Goal: Transaction & Acquisition: Purchase product/service

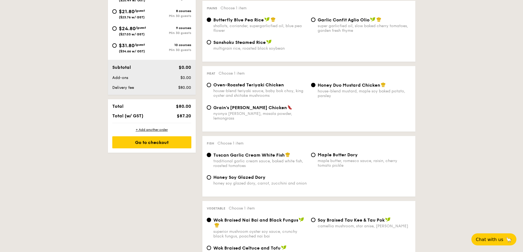
scroll to position [137, 0]
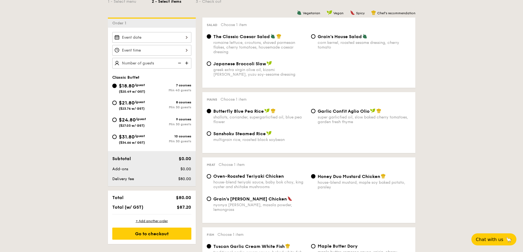
click at [149, 120] on div "$24.80 /guest ($27.03 w/ GST)" at bounding box center [132, 122] width 40 height 12
click at [117, 120] on input "$24.80 /guest ($27.03 w/ GST) 9 courses Min 30 guests" at bounding box center [114, 120] width 4 height 4
radio input "true"
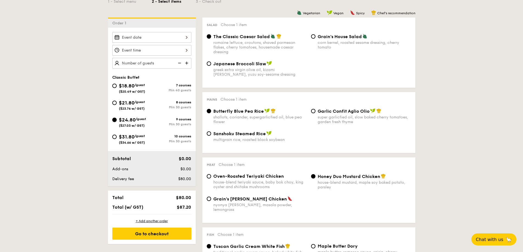
radio input "true"
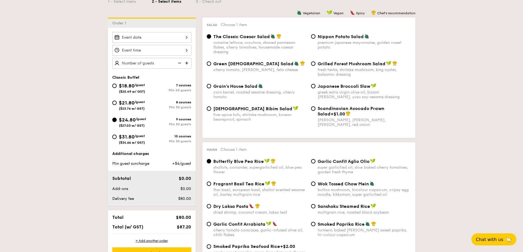
click at [139, 104] on div "$21.80 /guest ($23.76 w/ GST)" at bounding box center [132, 105] width 26 height 12
click at [117, 104] on input "$21.80 /guest ($23.76 w/ GST) 8 courses Min 30 guests" at bounding box center [114, 103] width 4 height 4
radio input "true"
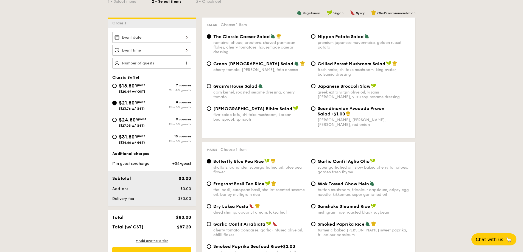
radio input "true"
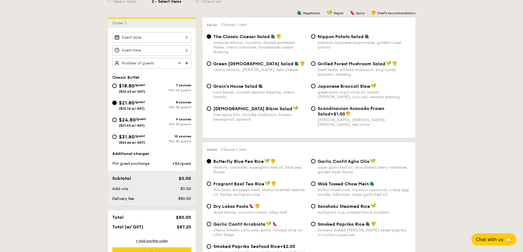
click at [135, 119] on span "$24.80" at bounding box center [127, 120] width 17 height 6
click at [117, 119] on input "$24.80 /guest ($27.03 w/ GST) 9 courses Min 30 guests" at bounding box center [114, 120] width 4 height 4
radio input "true"
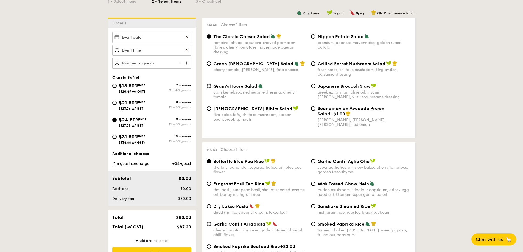
radio input "true"
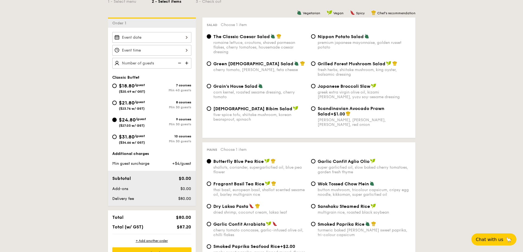
click at [141, 104] on span "/guest" at bounding box center [140, 102] width 10 height 4
click at [117, 104] on input "$21.80 /guest ($23.76 w/ GST) 8 courses Min 30 guests" at bounding box center [114, 103] width 4 height 4
radio input "true"
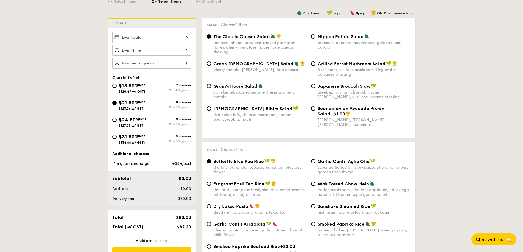
radio input "true"
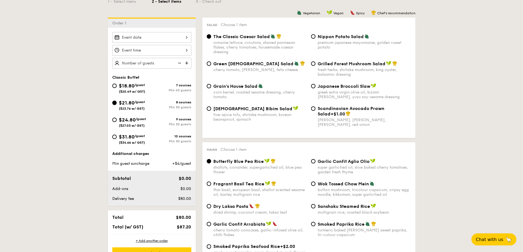
click at [137, 88] on div "$18.80 /guest ($20.49 w/ GST)" at bounding box center [132, 88] width 26 height 12
click at [117, 88] on input "$18.80 /guest ($20.49 w/ GST) 7 courses Min 40 guests" at bounding box center [114, 86] width 4 height 4
radio input "true"
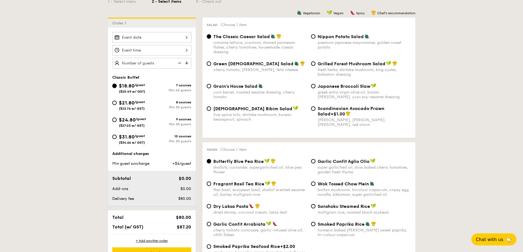
radio input "true"
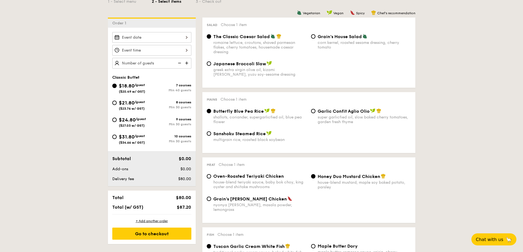
click at [144, 105] on div "$21.80 /guest ($23.76 w/ GST)" at bounding box center [132, 105] width 26 height 12
click at [117, 105] on input "$21.80 /guest ($23.76 w/ GST) 8 courses Min 30 guests" at bounding box center [114, 103] width 4 height 4
radio input "true"
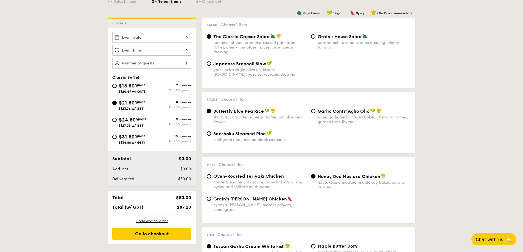
radio input "true"
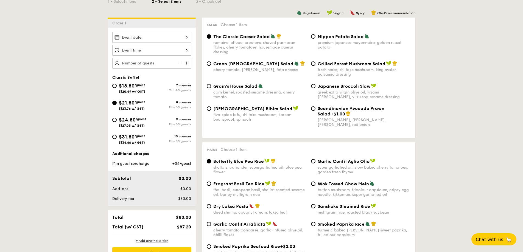
click at [132, 119] on span "$24.80" at bounding box center [127, 120] width 17 height 6
click at [117, 119] on input "$24.80 /guest ($27.03 w/ GST) 9 courses Min 30 guests" at bounding box center [114, 120] width 4 height 4
radio input "true"
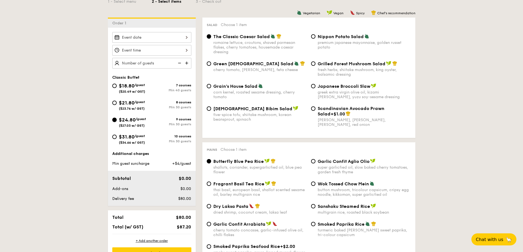
radio input "true"
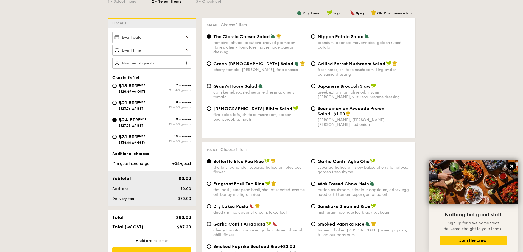
click at [512, 164] on icon at bounding box center [512, 166] width 5 height 5
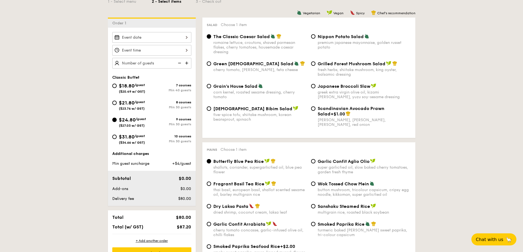
scroll to position [229, 0]
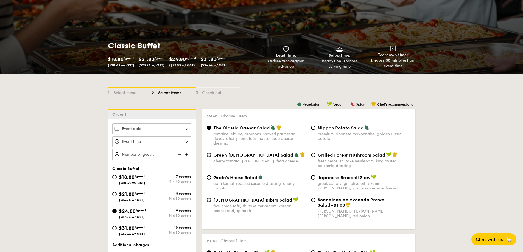
scroll to position [91, 0]
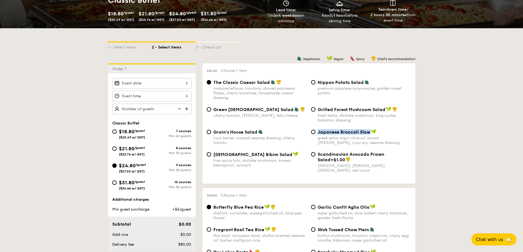
drag, startPoint x: 370, startPoint y: 133, endPoint x: 318, endPoint y: 133, distance: 51.9
click at [318, 133] on div "Japanese Broccoli Slaw" at bounding box center [364, 131] width 93 height 5
copy span "Japanese Broccoli Slaw"
drag, startPoint x: 385, startPoint y: 110, endPoint x: 319, endPoint y: 110, distance: 65.4
click at [319, 110] on span "Grilled Forest Mushroom Salad" at bounding box center [352, 109] width 68 height 5
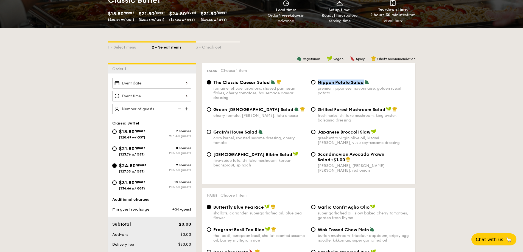
drag, startPoint x: 363, startPoint y: 82, endPoint x: 319, endPoint y: 83, distance: 43.7
click at [319, 83] on span "Nippon Potato Salad" at bounding box center [341, 82] width 46 height 5
copy span "Nippon Potato Salad"
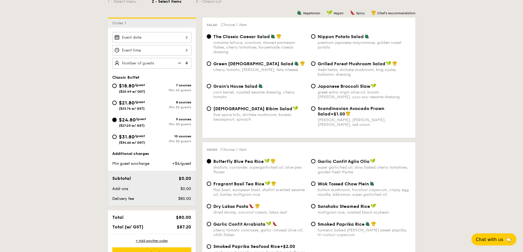
scroll to position [229, 0]
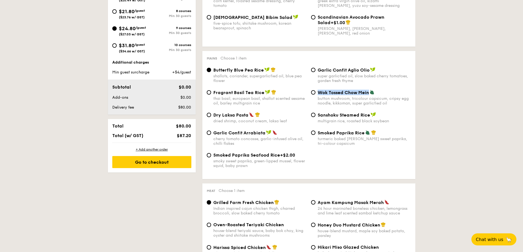
drag, startPoint x: 318, startPoint y: 91, endPoint x: 369, endPoint y: 93, distance: 51.1
click at [369, 93] on span "Wok Tossed Chow Mein" at bounding box center [343, 92] width 51 height 5
copy span "Wok Tossed Chow Mein"
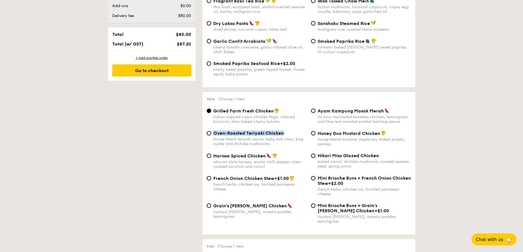
drag, startPoint x: 214, startPoint y: 133, endPoint x: 283, endPoint y: 134, distance: 68.7
click at [283, 134] on div "Oven-Roasted Teriyaki Chicken" at bounding box center [259, 133] width 93 height 5
copy span "Oven-Roasted Teriyaki Chicken"
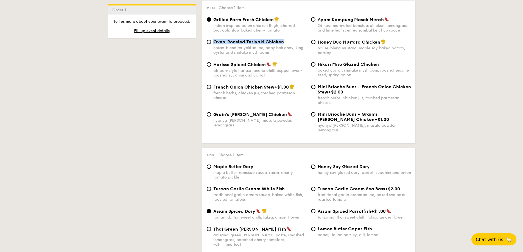
scroll to position [458, 0]
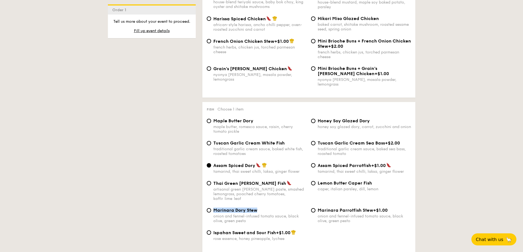
drag, startPoint x: 264, startPoint y: 201, endPoint x: 214, endPoint y: 202, distance: 49.7
click at [214, 208] on div "Marinara Dory Stew" at bounding box center [259, 210] width 93 height 5
copy span "Marinara Dory Stew"
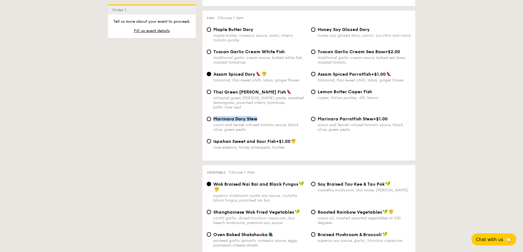
scroll to position [595, 0]
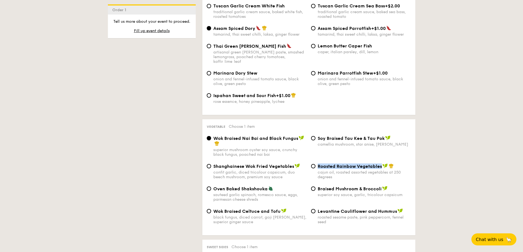
drag, startPoint x: 316, startPoint y: 159, endPoint x: 381, endPoint y: 157, distance: 64.6
click at [381, 164] on div "Roasted Rainbow Vegetables cajun oil, roasted assorted vegetables at 250 degrees" at bounding box center [361, 172] width 104 height 16
copy span "Roasted Rainbow Vegetables"
click at [464, 172] on div "1 - Select menu 2 - Select items 3 - Check out Order 1 Classic Buffet $18.80 /g…" at bounding box center [261, 198] width 523 height 1349
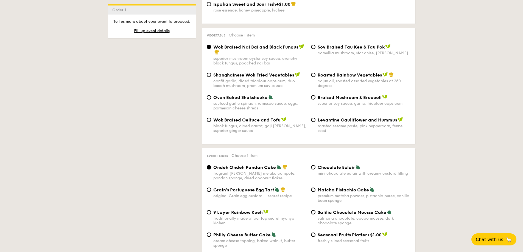
scroll to position [733, 0]
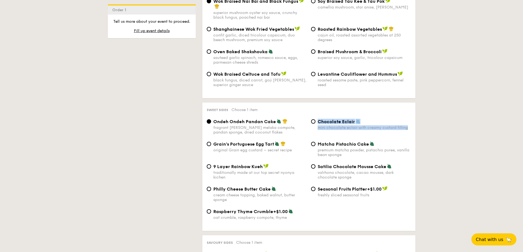
drag, startPoint x: 317, startPoint y: 120, endPoint x: 379, endPoint y: 121, distance: 62.4
click at [379, 121] on div "Ondeh Ondeh Pandan Cake fragrant [PERSON_NAME] melaka compote, pandan sponge, d…" at bounding box center [309, 130] width 209 height 23
click at [441, 148] on div "1 - Select menu 2 - Select items 3 - Check out Order 1 Classic Buffet $18.80 /g…" at bounding box center [261, 61] width 523 height 1349
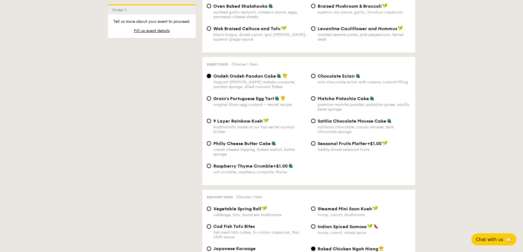
scroll to position [824, 0]
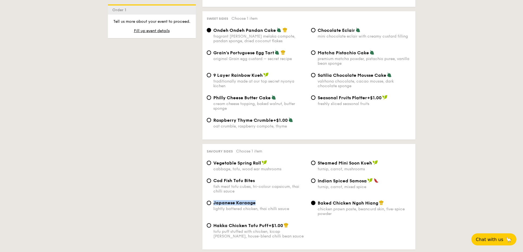
drag, startPoint x: 262, startPoint y: 193, endPoint x: 214, endPoint y: 194, distance: 48.1
click at [214, 201] on div "Japanese Karaage" at bounding box center [259, 203] width 93 height 5
copy span "Japanese Karaage"
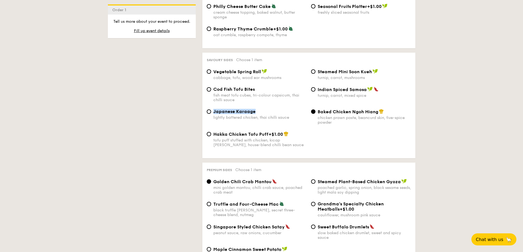
scroll to position [961, 0]
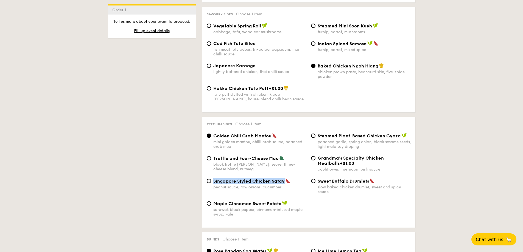
drag, startPoint x: 213, startPoint y: 173, endPoint x: 285, endPoint y: 172, distance: 71.7
click at [285, 179] on div "Singapore Styled Chicken Satay peanut sauce, raw onions, cucumber" at bounding box center [257, 184] width 104 height 11
copy span "Singapore Styled Chicken Satay"
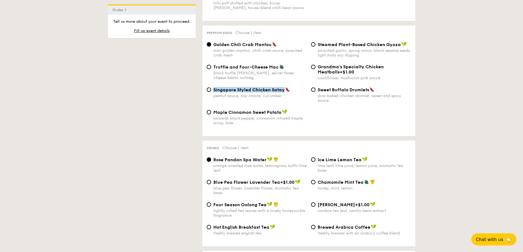
scroll to position [1099, 0]
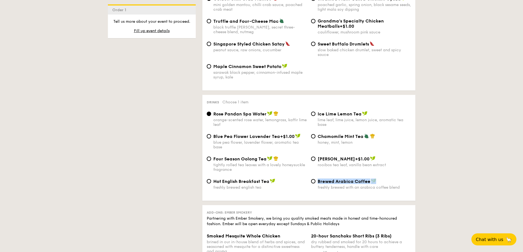
drag, startPoint x: 380, startPoint y: 172, endPoint x: 318, endPoint y: 175, distance: 61.3
click at [318, 179] on div "Brewed Arabica Coffee" at bounding box center [364, 181] width 93 height 5
copy span "Brewed Arabica Coffee"
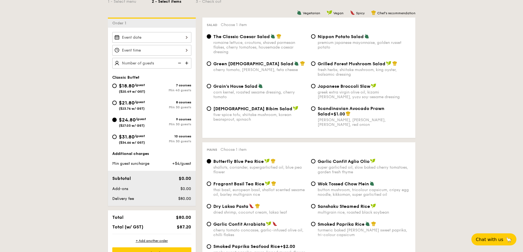
scroll to position [91, 0]
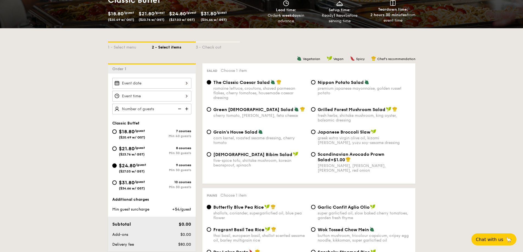
click at [127, 151] on span "$21.80" at bounding box center [127, 149] width 16 height 6
click at [117, 151] on input "$21.80 /guest ($23.76 w/ GST) 8 courses Min 30 guests" at bounding box center [114, 149] width 4 height 4
radio input "true"
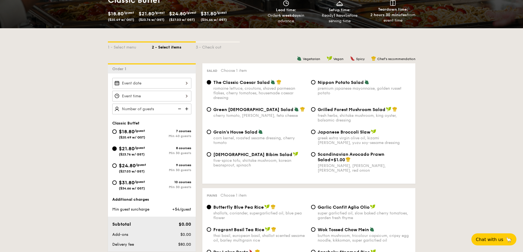
radio input "true"
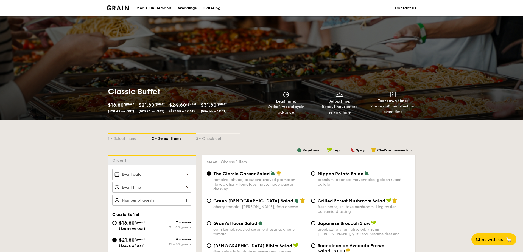
scroll to position [183, 0]
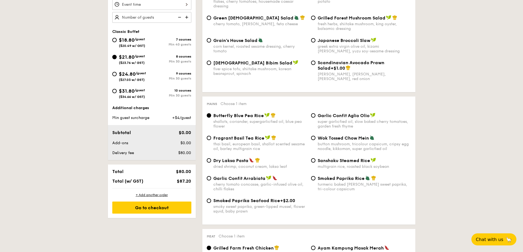
click at [136, 73] on span "$24.80" at bounding box center [127, 74] width 17 height 6
click at [117, 73] on input "$24.80 /guest ($27.03 w/ GST) 9 courses Min 30 guests" at bounding box center [114, 74] width 4 height 4
radio input "true"
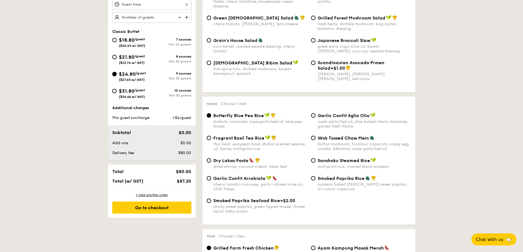
radio input "true"
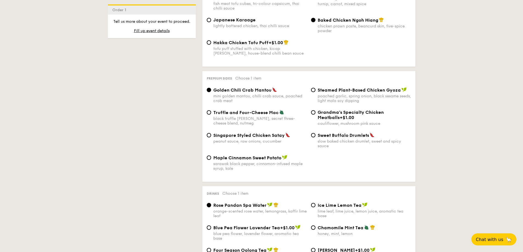
scroll to position [961, 0]
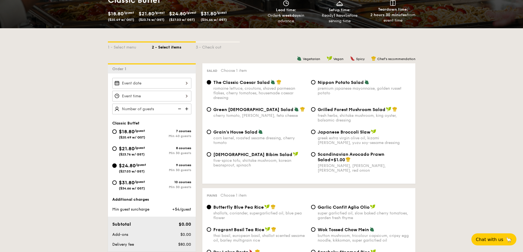
scroll to position [137, 0]
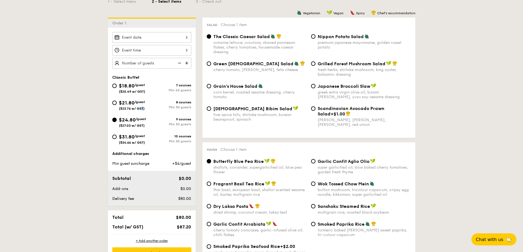
click at [123, 107] on span "($23.76 w/ GST)" at bounding box center [132, 109] width 26 height 4
click at [117, 103] on div "$21.80 /guest ($23.76 w/ GST)" at bounding box center [132, 105] width 40 height 12
click at [117, 103] on input "$21.80 /guest ($23.76 w/ GST) 8 courses Min 30 guests" at bounding box center [114, 103] width 4 height 4
radio input "true"
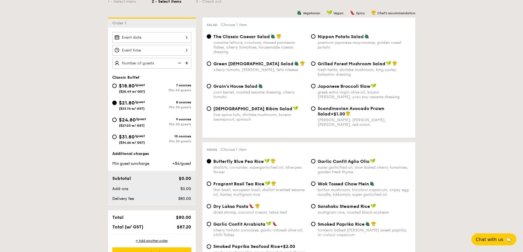
radio input "true"
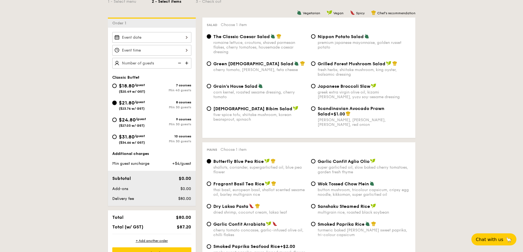
radio input "true"
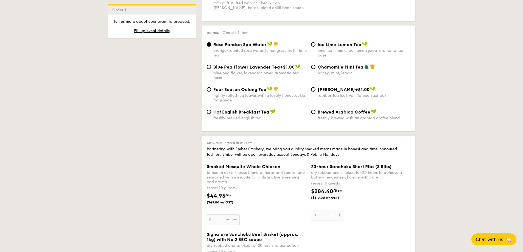
scroll to position [1099, 0]
